Goal: Task Accomplishment & Management: Manage account settings

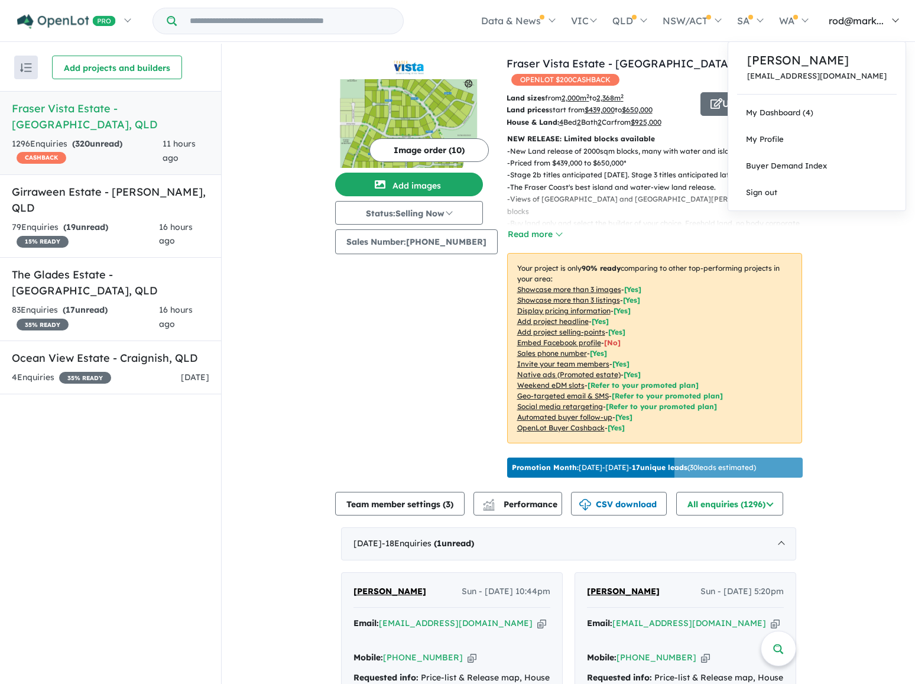
scroll to position [1, 0]
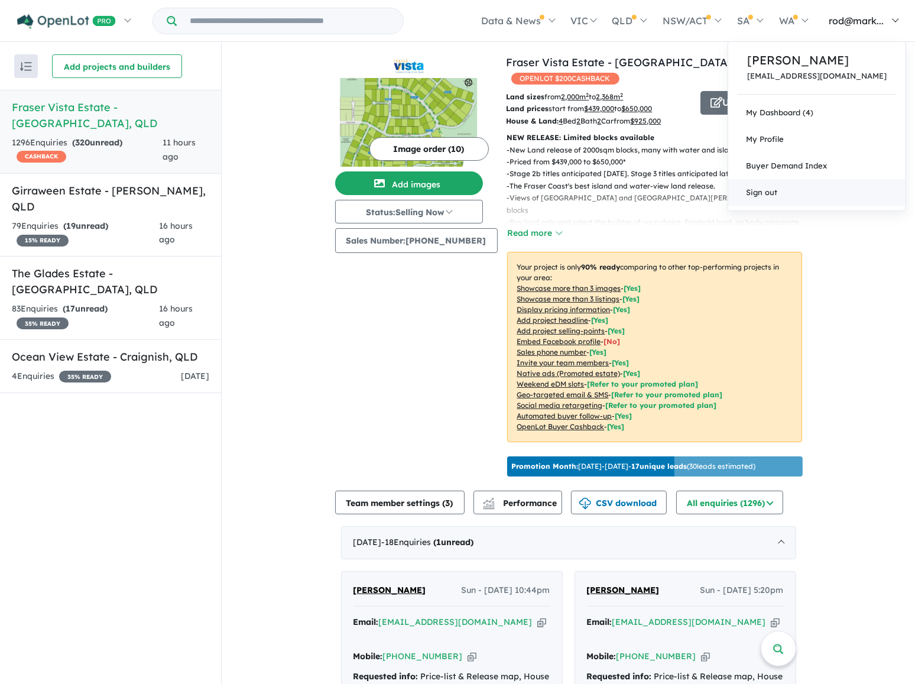
click at [810, 191] on link "Sign out" at bounding box center [816, 192] width 177 height 27
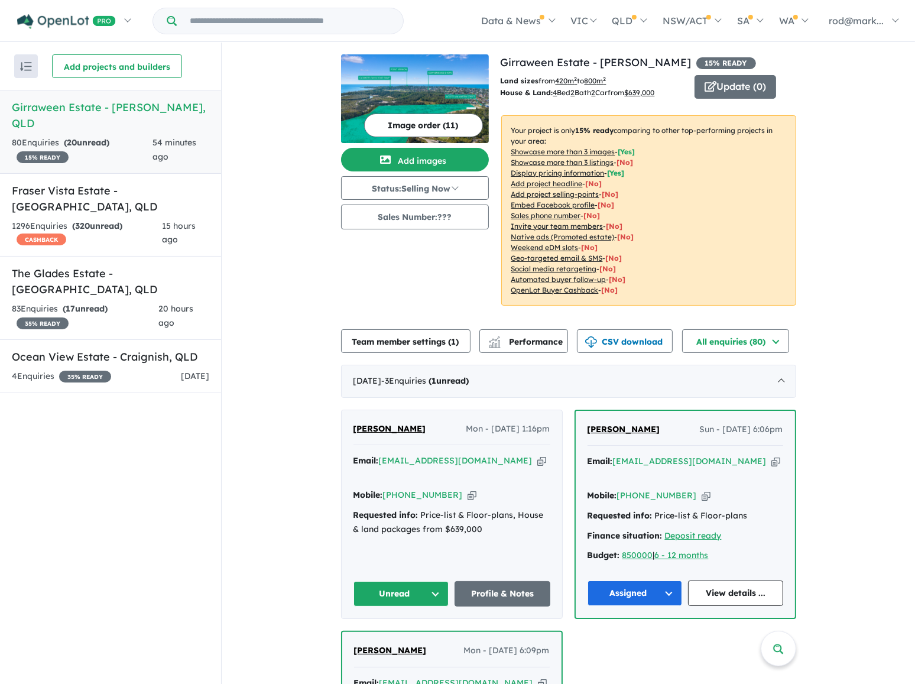
click at [537, 461] on icon "button" at bounding box center [541, 460] width 9 height 12
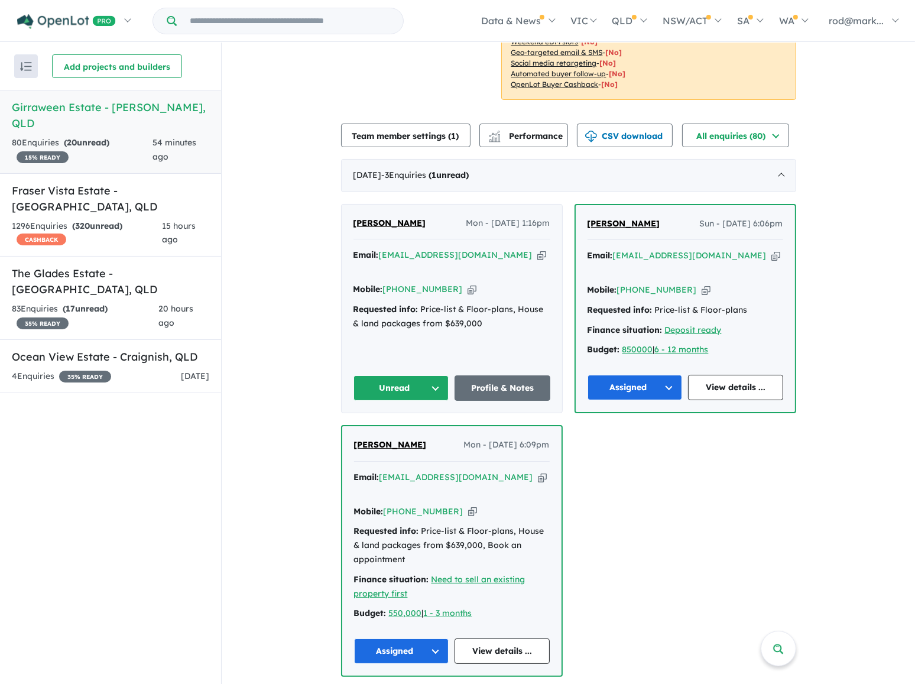
scroll to position [214, 0]
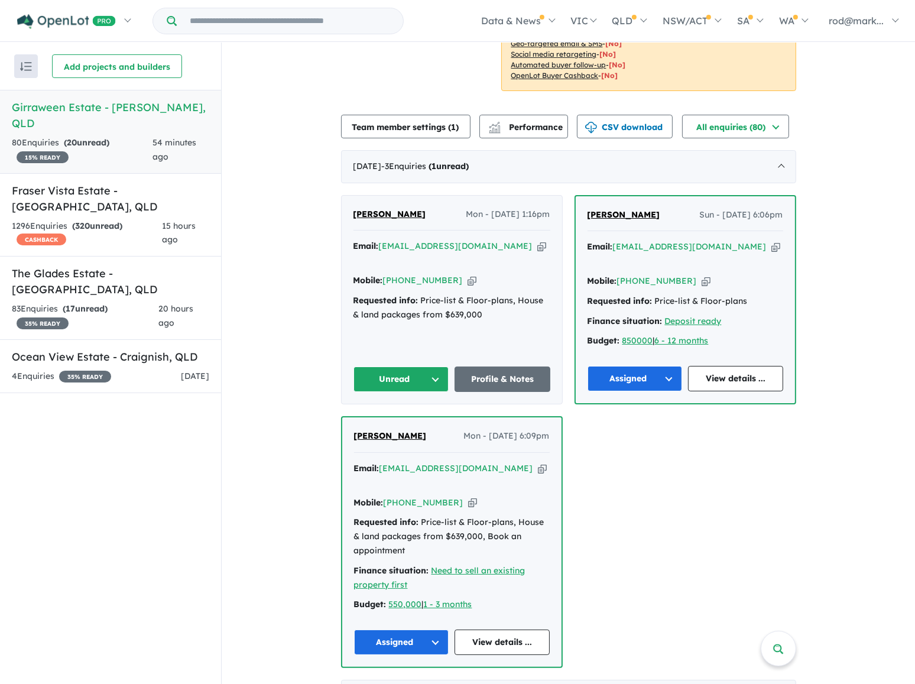
click at [493, 245] on div "Email: danamarie.95@outlook.com Copied!" at bounding box center [451, 253] width 197 height 28
click at [537, 245] on icon "button" at bounding box center [541, 246] width 9 height 12
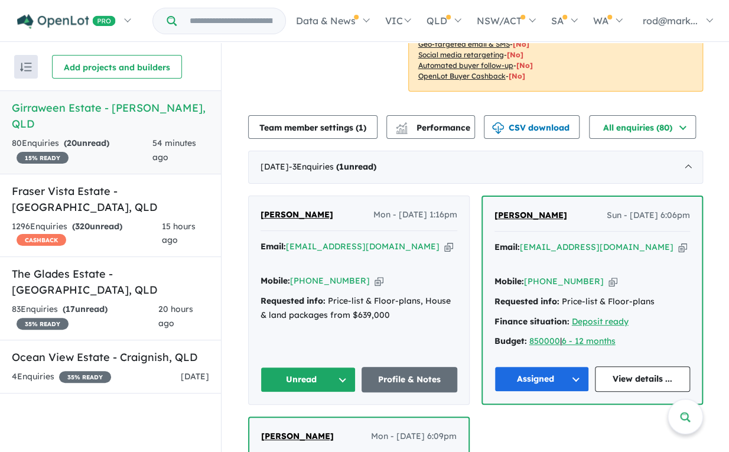
click at [328, 367] on button "Unread" at bounding box center [309, 379] width 96 height 25
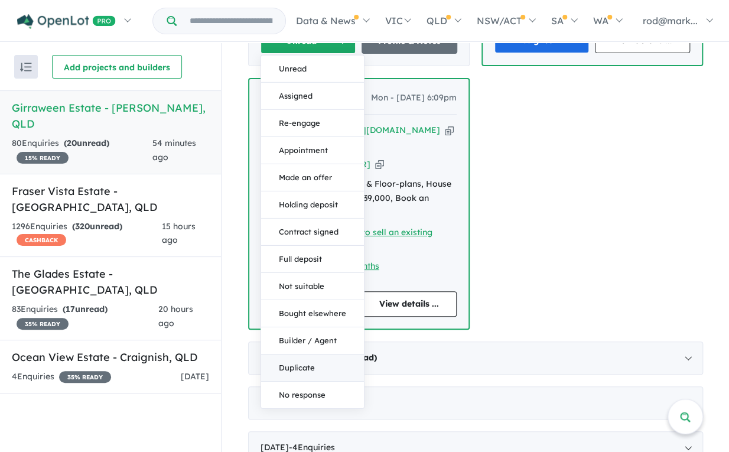
scroll to position [591, 0]
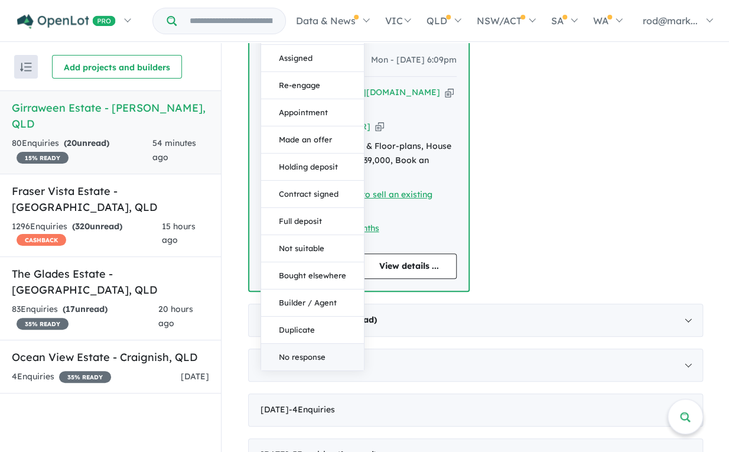
click at [310, 344] on button "No response" at bounding box center [312, 357] width 103 height 27
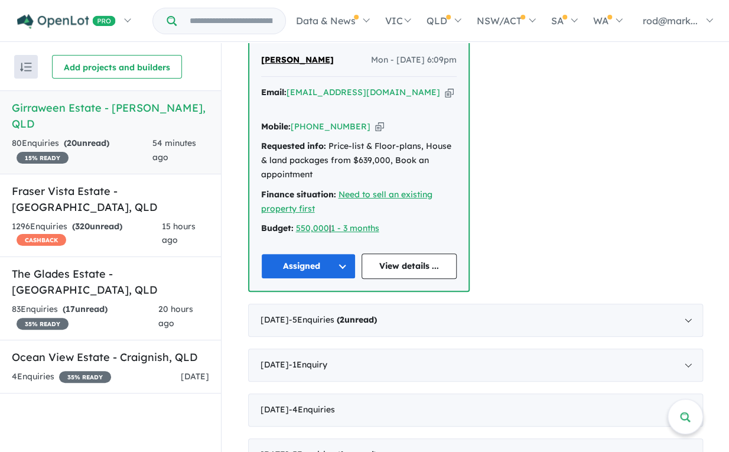
scroll to position [0, 0]
click at [116, 184] on h5 "Fraser Vista Estate - Booral , QLD" at bounding box center [110, 200] width 197 height 32
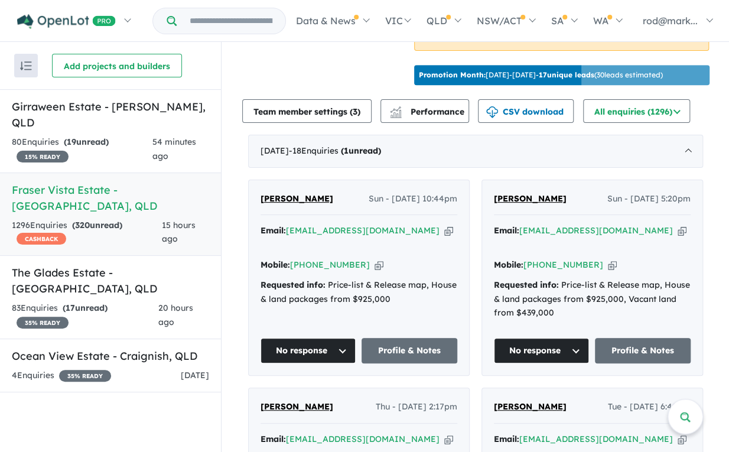
scroll to position [376, 0]
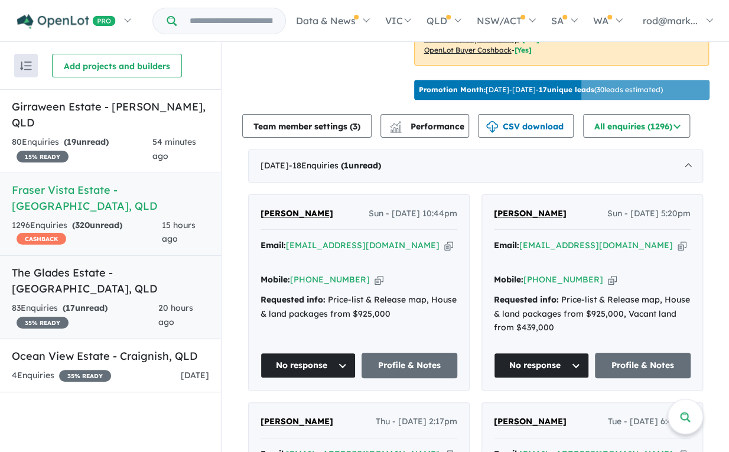
click at [83, 265] on h5 "The Glades Estate - Wondunna , QLD" at bounding box center [110, 281] width 197 height 32
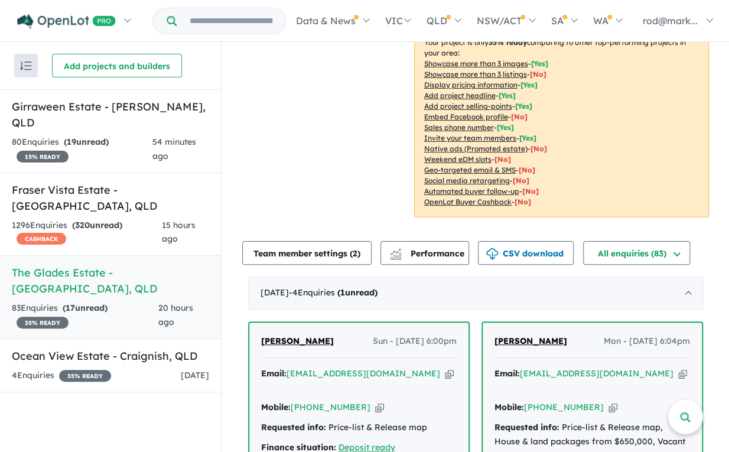
scroll to position [376, 0]
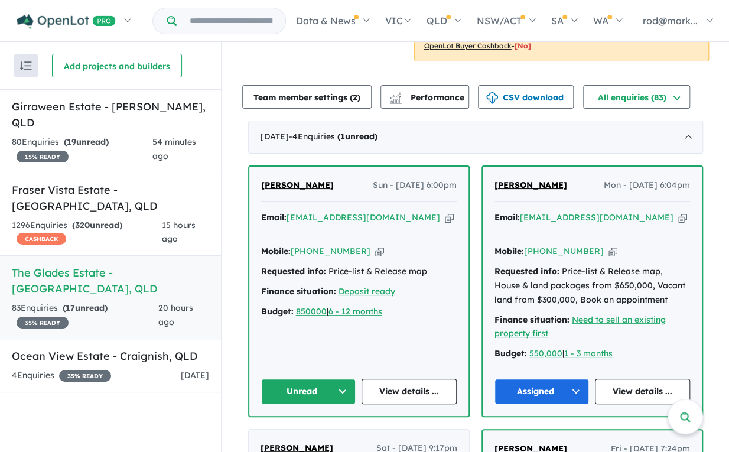
click at [337, 379] on button "Unread" at bounding box center [308, 391] width 95 height 25
click at [318, 432] on button "Assigned" at bounding box center [313, 445] width 103 height 27
